Goal: Information Seeking & Learning: Learn about a topic

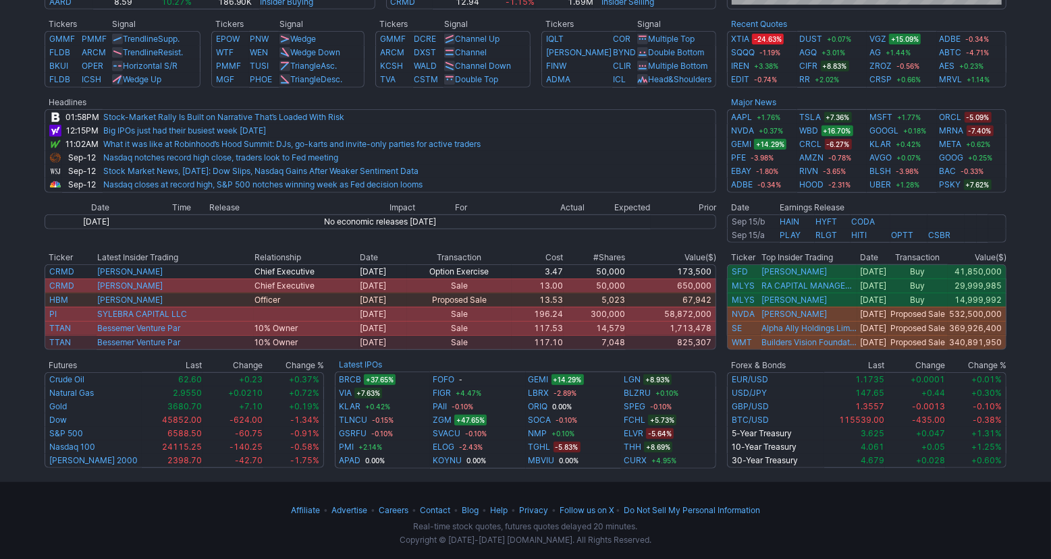
scroll to position [507, 0]
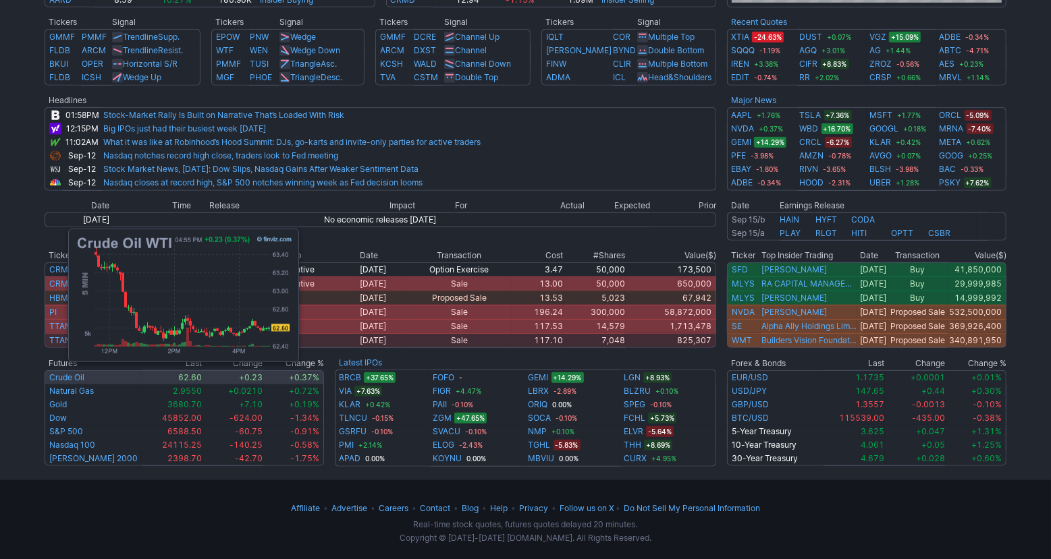
click at [61, 377] on link "Crude Oil" at bounding box center [66, 377] width 35 height 10
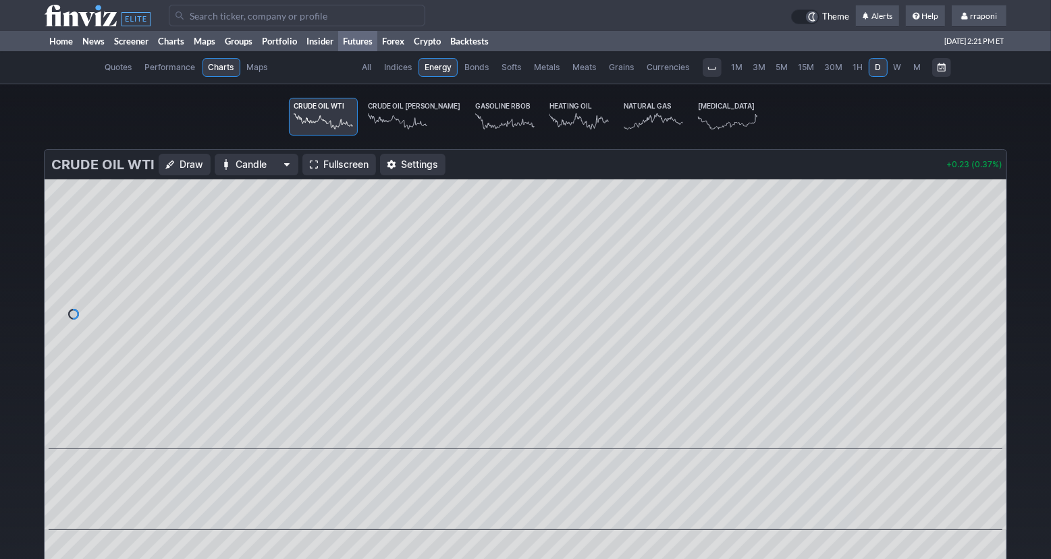
click at [897, 69] on span "W" at bounding box center [897, 67] width 8 height 10
click at [874, 69] on span "D" at bounding box center [877, 67] width 9 height 13
click at [858, 69] on span "1H" at bounding box center [858, 67] width 10 height 10
click at [514, 432] on span at bounding box center [513, 430] width 18 height 11
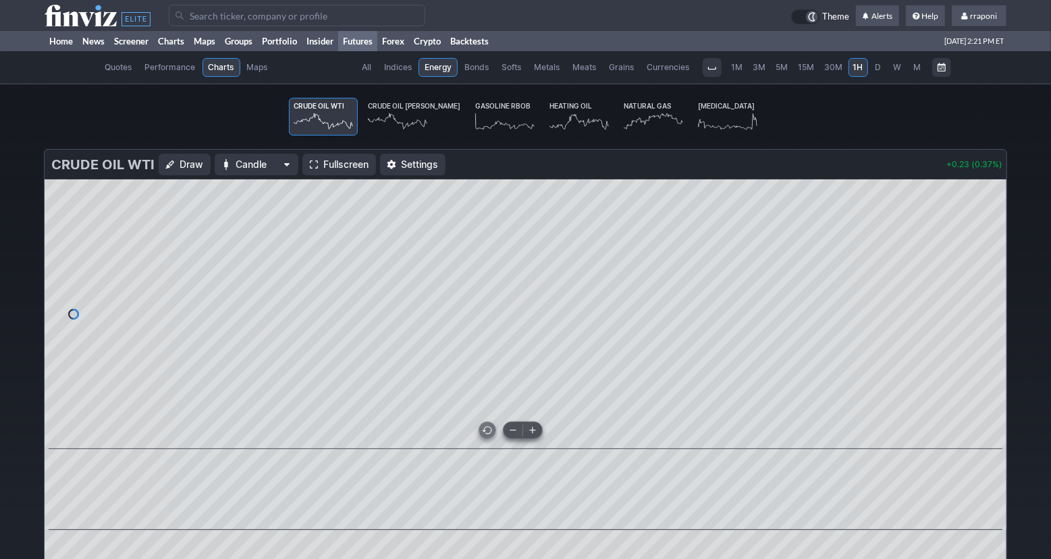
click at [514, 432] on span at bounding box center [513, 430] width 18 height 11
click at [468, 76] on link "Bonds" at bounding box center [476, 67] width 36 height 19
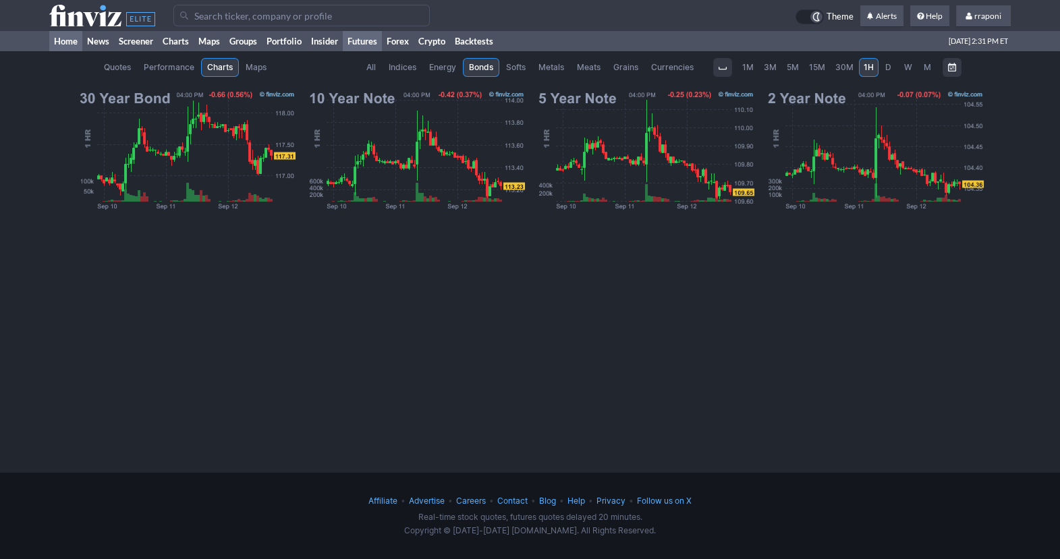
click at [80, 41] on link "Home" at bounding box center [65, 41] width 33 height 20
